Goal: Book appointment/travel/reservation

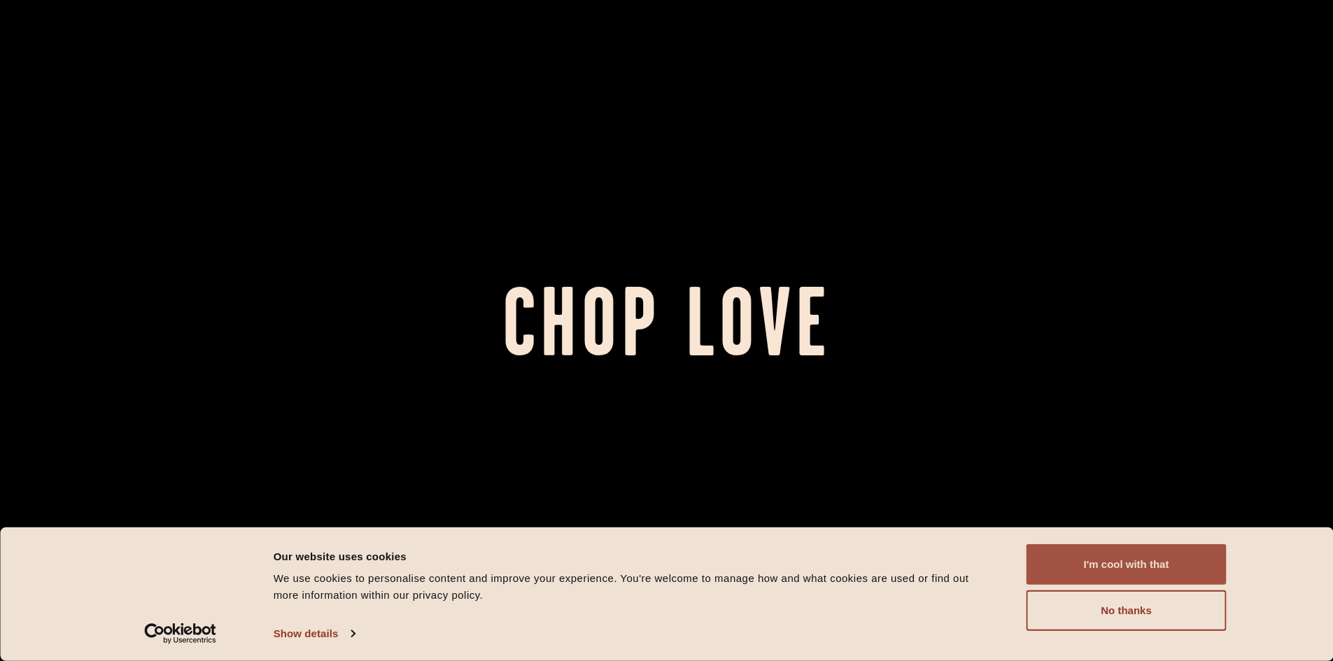
click at [1167, 563] on button "I'm cool with that" at bounding box center [1127, 564] width 200 height 41
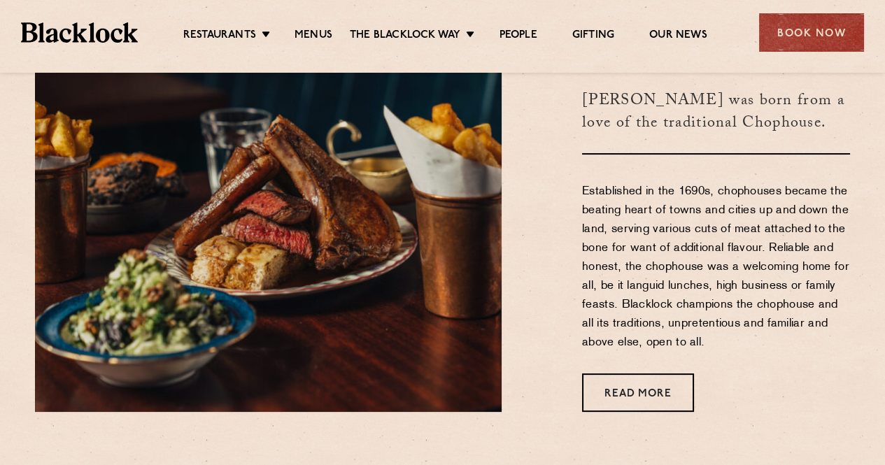
scroll to position [577, 0]
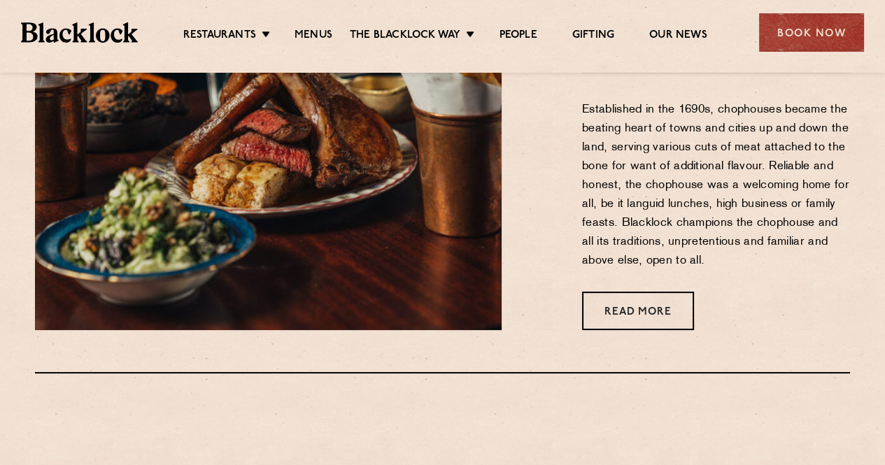
drag, startPoint x: 246, startPoint y: 44, endPoint x: 512, endPoint y: 93, distance: 270.4
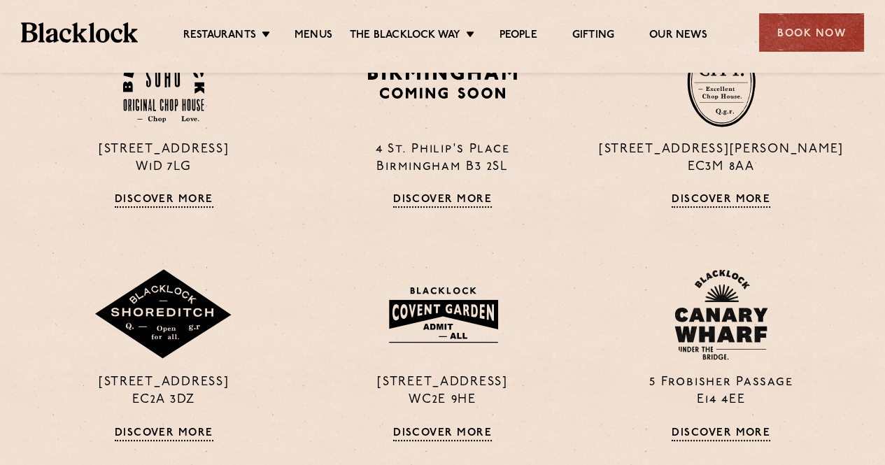
scroll to position [979, 0]
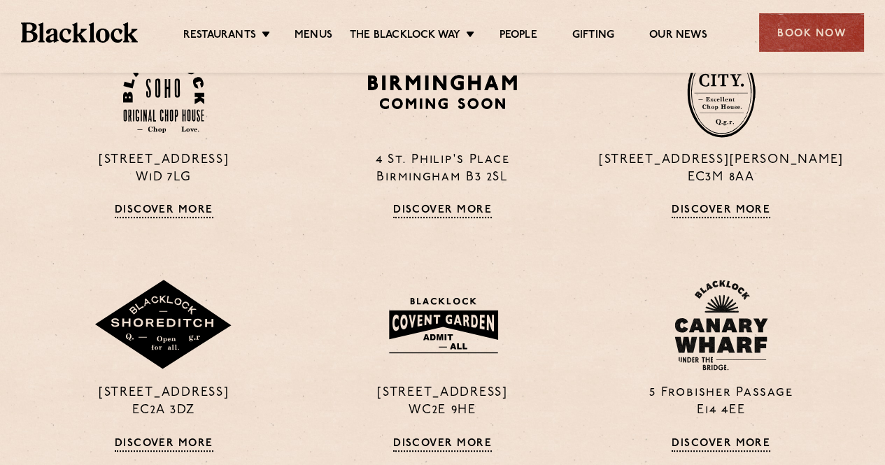
click at [579, 236] on div "[STREET_ADDRESS] Discover More [STREET_ADDRESS] Discover More [STREET_ADDRESS][…" at bounding box center [442, 361] width 836 height 783
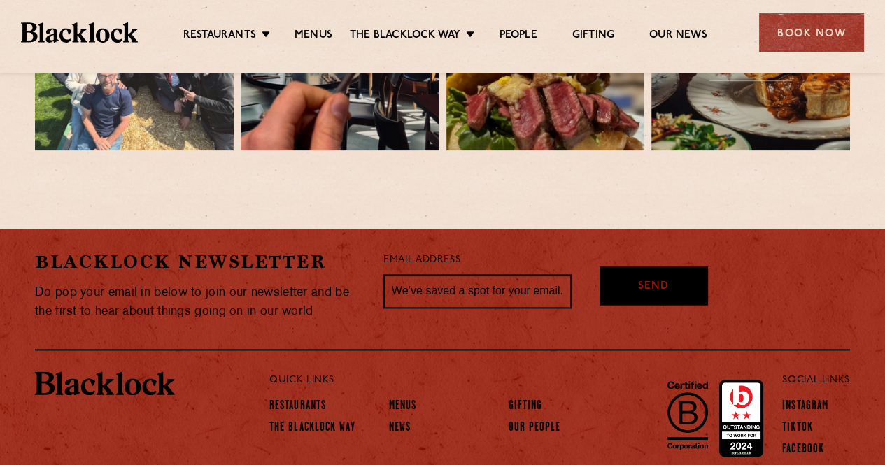
scroll to position [3118, 0]
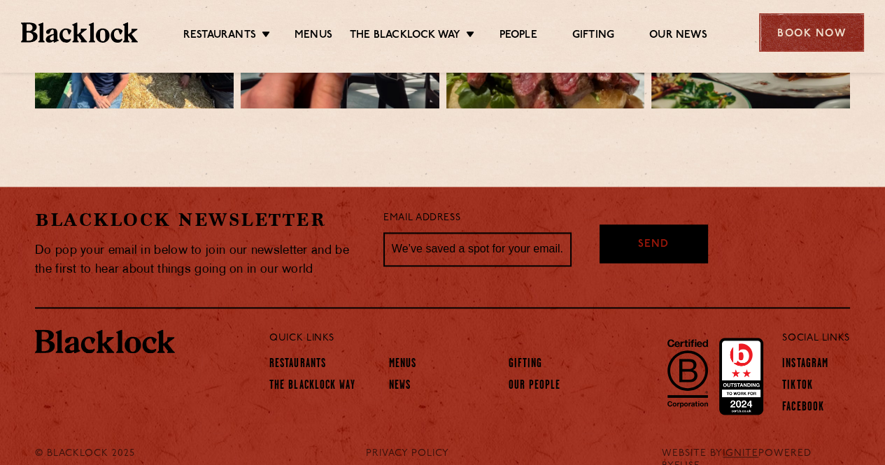
click at [778, 26] on div "Book Now" at bounding box center [811, 32] width 105 height 38
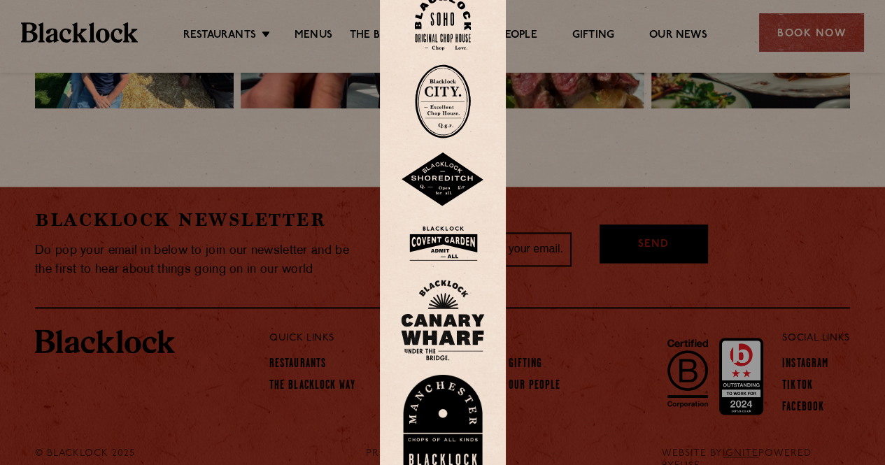
click at [435, 170] on img at bounding box center [443, 180] width 84 height 55
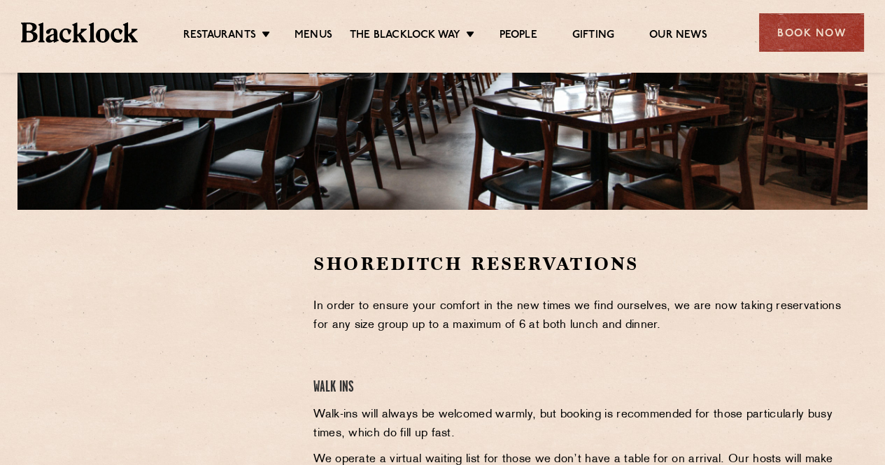
scroll to position [372, 0]
